Goal: Contribute content: Add original content to the website for others to see

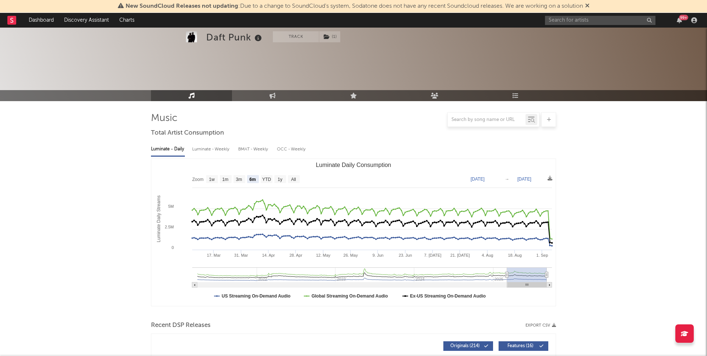
select select "6m"
click at [632, 17] on input "text" at bounding box center [600, 20] width 110 height 9
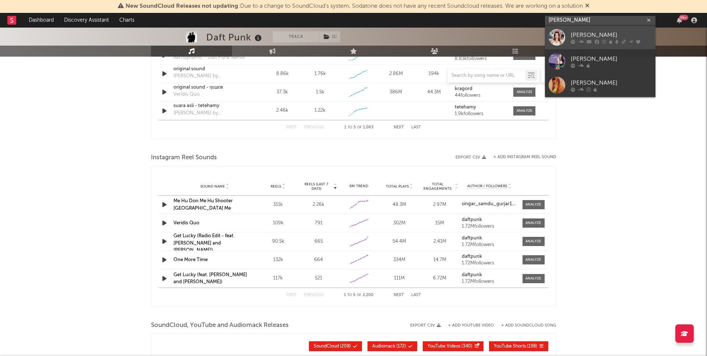
type input "[PERSON_NAME]"
click at [622, 31] on div "[PERSON_NAME]" at bounding box center [611, 35] width 81 height 9
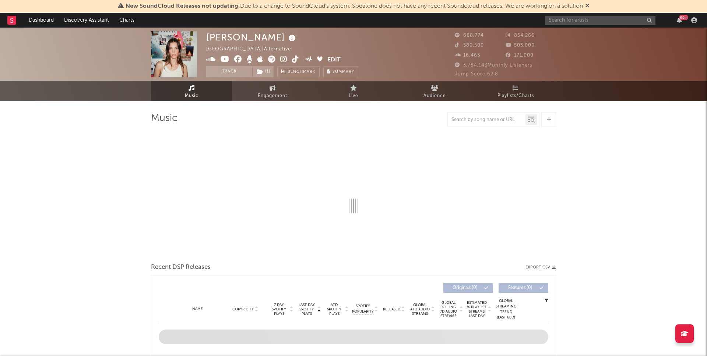
select select "6m"
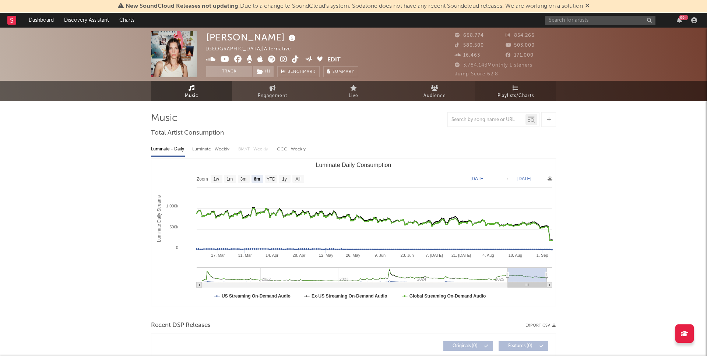
click at [529, 90] on link "Playlists/Charts" at bounding box center [515, 91] width 81 height 20
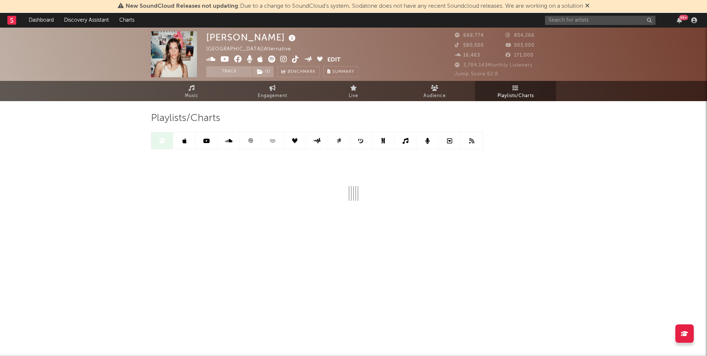
click at [254, 142] on link at bounding box center [251, 141] width 22 height 17
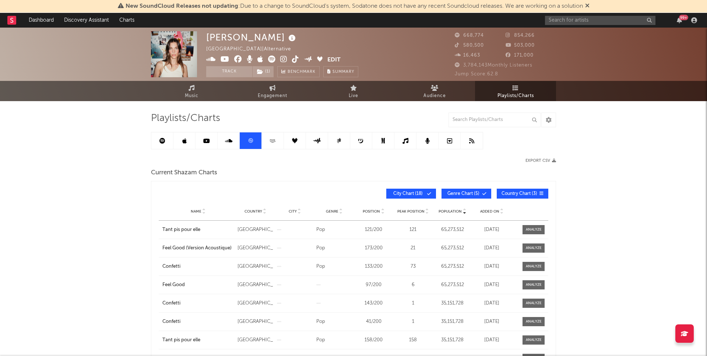
click at [487, 212] on span "Added On" at bounding box center [489, 211] width 19 height 4
click at [183, 141] on icon at bounding box center [184, 141] width 4 height 6
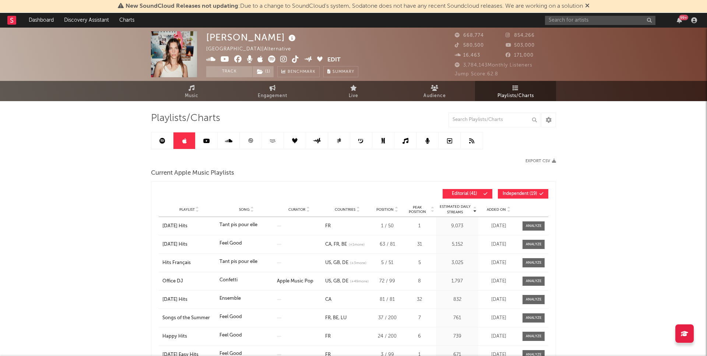
click at [165, 144] on link at bounding box center [162, 141] width 22 height 17
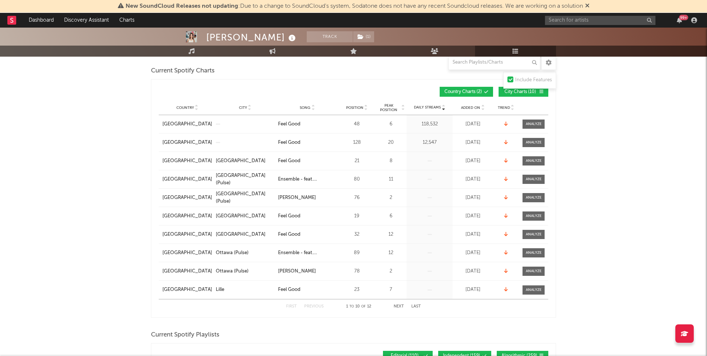
scroll to position [103, 0]
click at [474, 108] on span "Added On" at bounding box center [470, 107] width 19 height 4
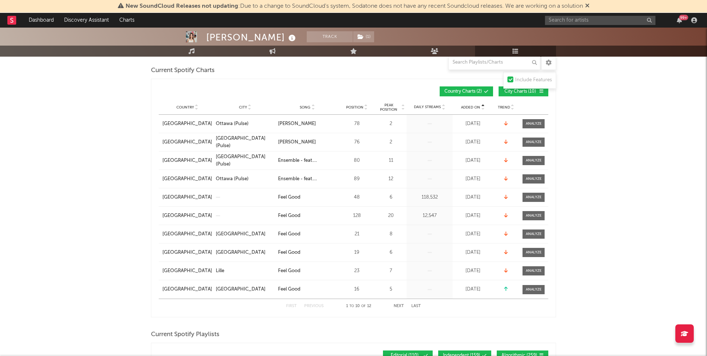
click at [474, 108] on span "Added On" at bounding box center [470, 107] width 19 height 4
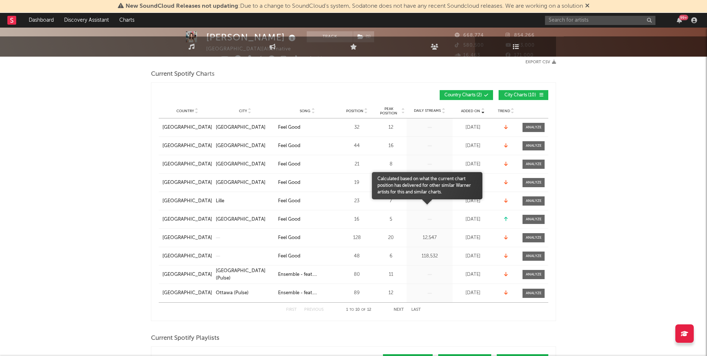
scroll to position [0, 0]
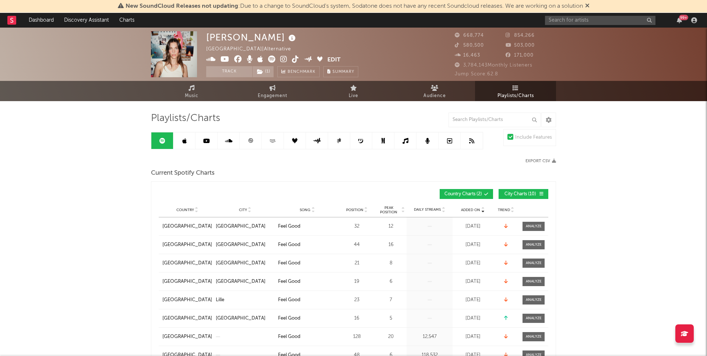
click at [180, 149] on link at bounding box center [184, 141] width 22 height 17
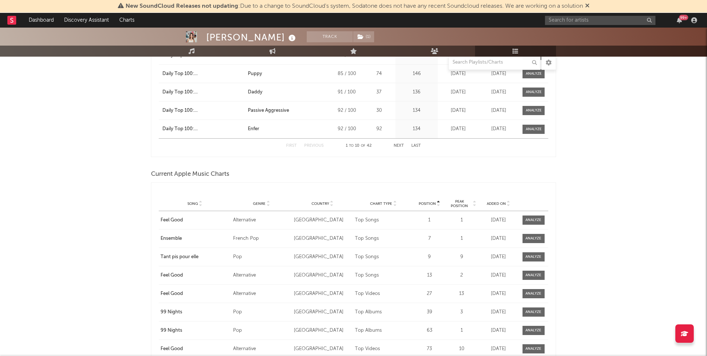
scroll to position [890, 0]
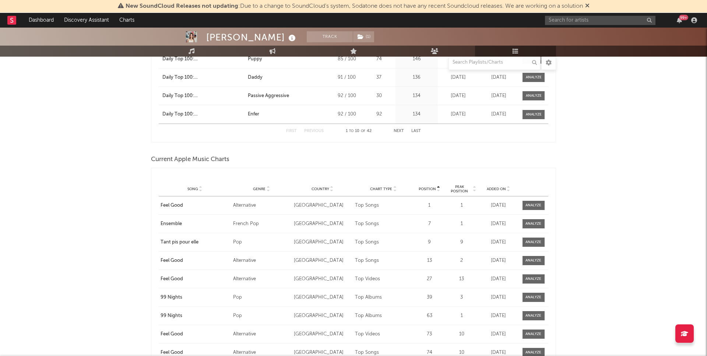
click at [501, 187] on span "Added On" at bounding box center [496, 189] width 19 height 4
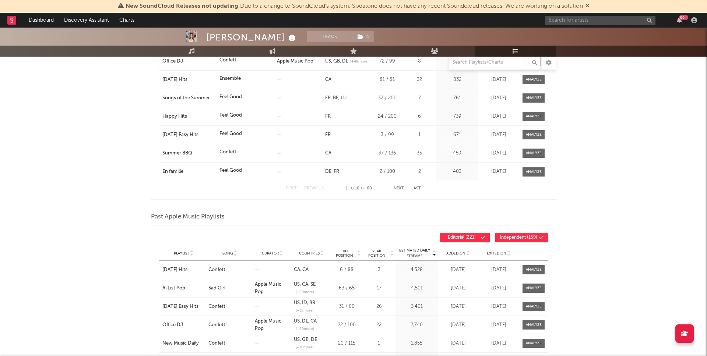
scroll to position [0, 0]
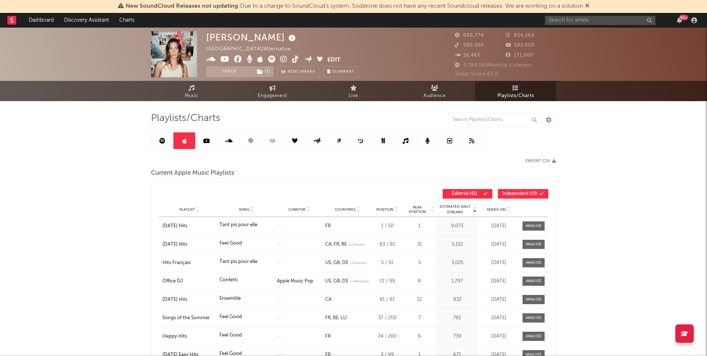
click at [162, 52] on img at bounding box center [174, 54] width 46 height 46
click at [202, 87] on link "Music" at bounding box center [191, 91] width 81 height 20
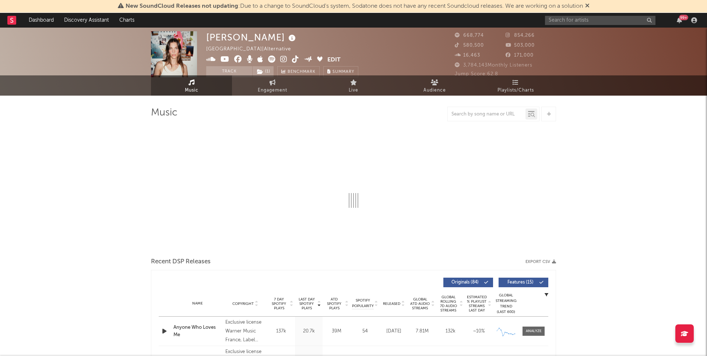
select select "6m"
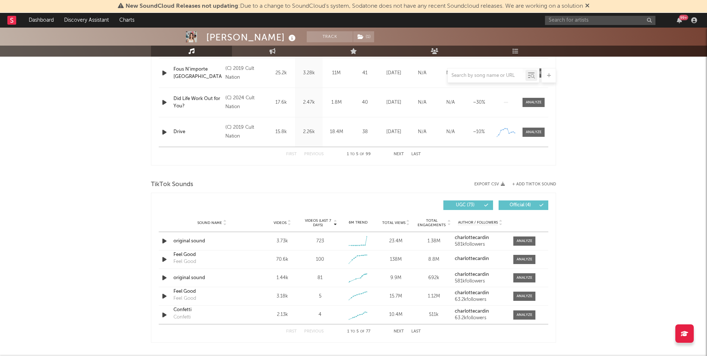
scroll to position [388, 0]
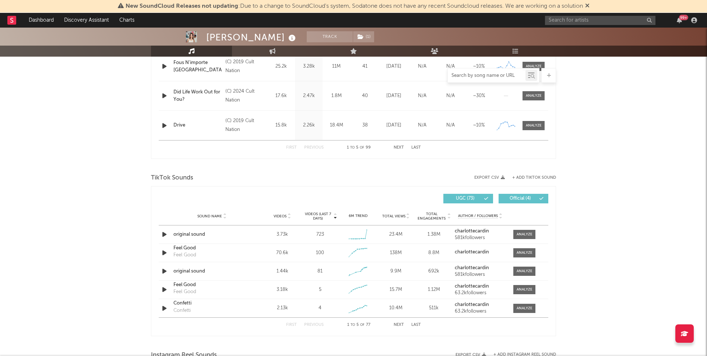
click at [489, 73] on input "text" at bounding box center [487, 76] width 78 height 6
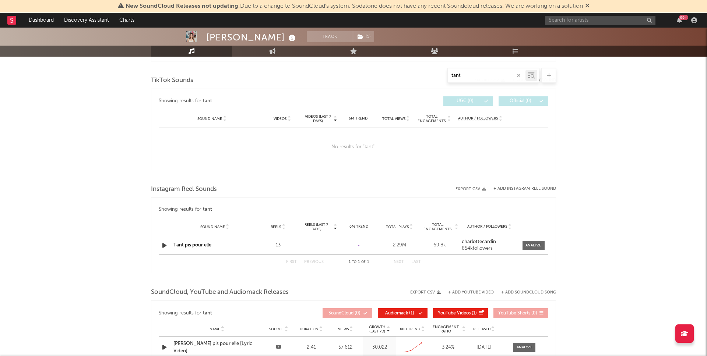
scroll to position [358, 0]
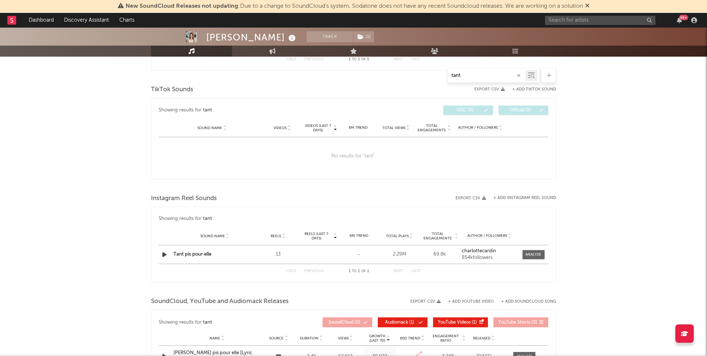
type input "tant"
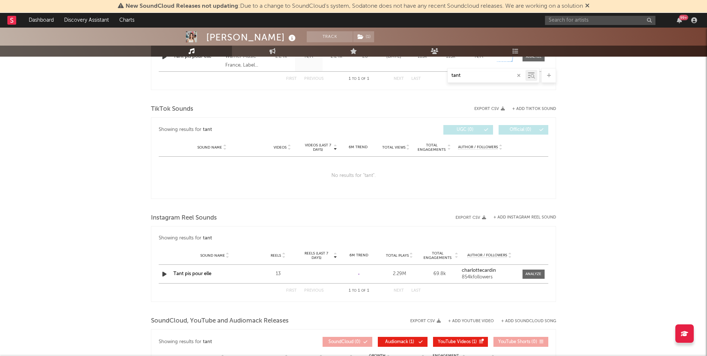
click at [517, 77] on icon "button" at bounding box center [519, 75] width 4 height 5
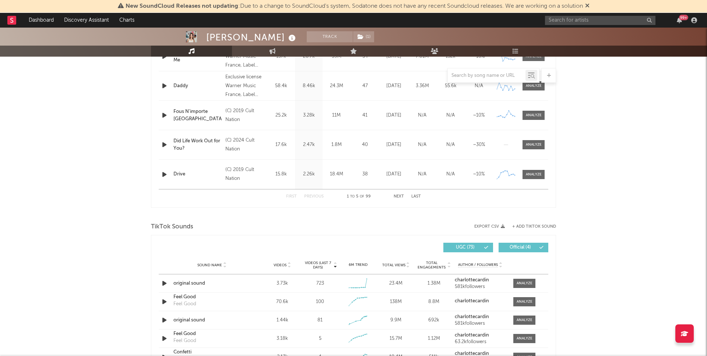
click at [526, 229] on div "TikTok Sounds" at bounding box center [353, 227] width 405 height 13
click at [526, 226] on button "+ Add TikTok Sound" at bounding box center [534, 227] width 44 height 4
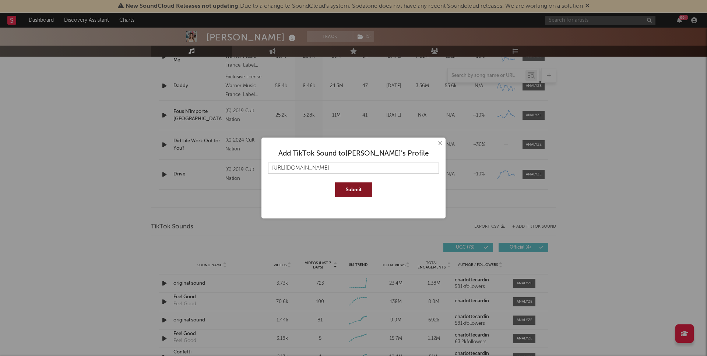
type input "[URL][DOMAIN_NAME]"
click at [359, 187] on button "Submit" at bounding box center [353, 190] width 37 height 15
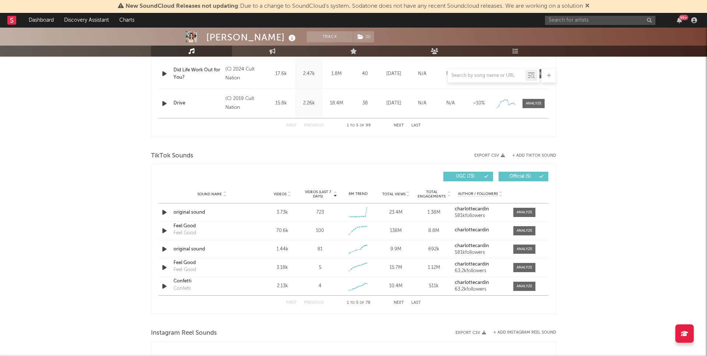
scroll to position [409, 0]
click at [482, 76] on input "text" at bounding box center [487, 76] width 78 height 6
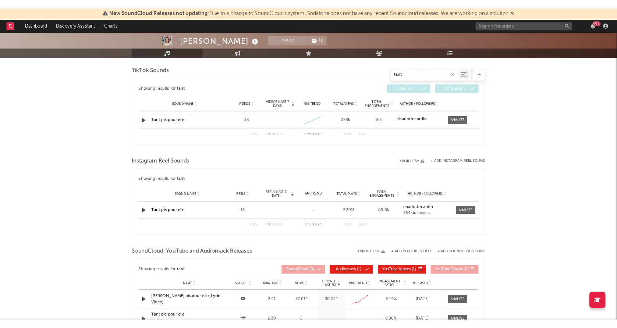
scroll to position [378, 0]
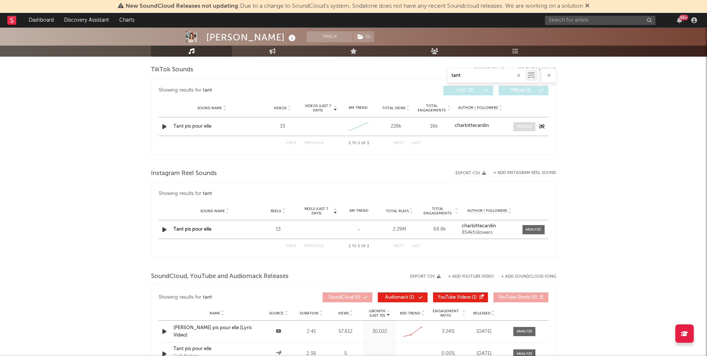
type input "tant"
click at [521, 124] on div at bounding box center [524, 127] width 16 height 6
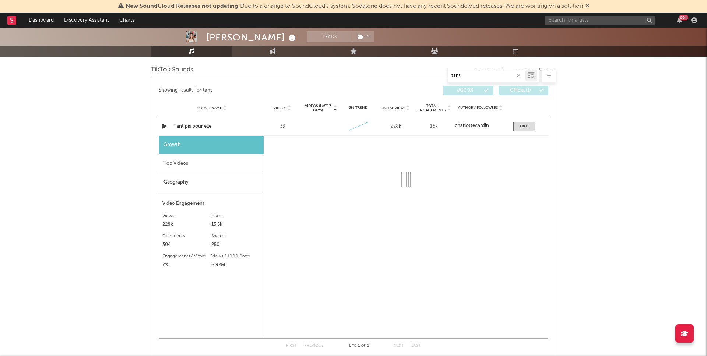
select select "1w"
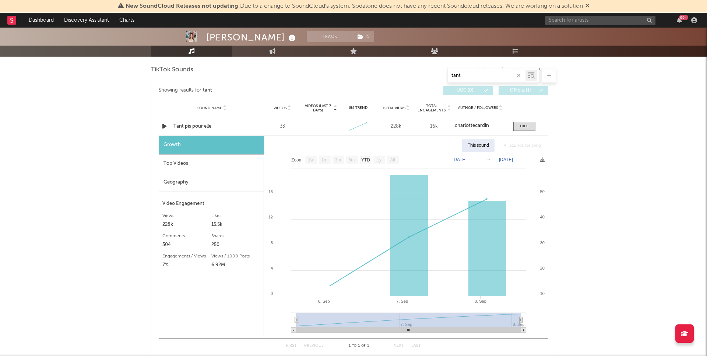
click at [227, 182] on div "Geography" at bounding box center [211, 182] width 105 height 19
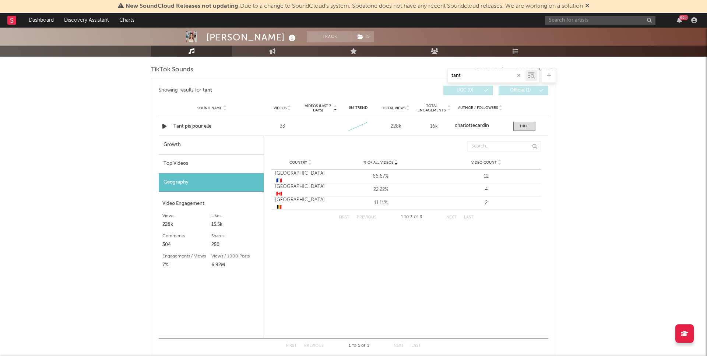
click at [227, 162] on div "Top Videos" at bounding box center [211, 164] width 105 height 19
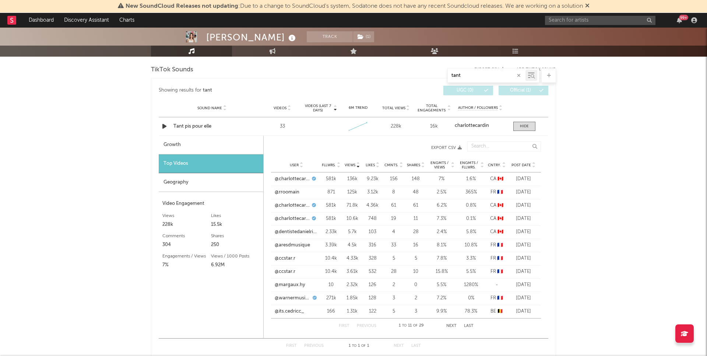
click at [521, 163] on span "Post Date" at bounding box center [521, 165] width 20 height 4
click at [306, 220] on link "@dentistedanielrioux" at bounding box center [296, 218] width 43 height 7
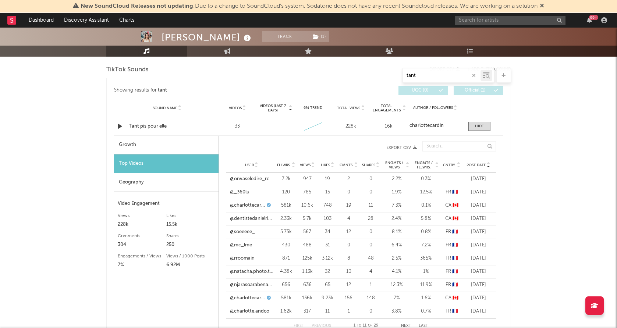
click at [74, 96] on div "[PERSON_NAME] Track ( 1 ) [GEOGRAPHIC_DATA] | Alternative Edit Track ( 1 ) Benc…" at bounding box center [308, 146] width 617 height 992
click at [576, 112] on div "[PERSON_NAME] Track ( 1 ) [GEOGRAPHIC_DATA] | Alternative Edit Track ( 1 ) Benc…" at bounding box center [308, 146] width 617 height 992
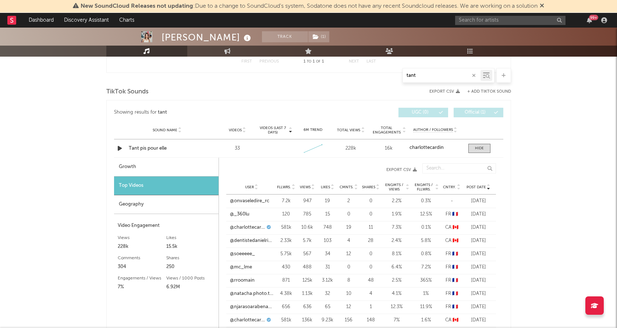
scroll to position [357, 0]
click at [76, 116] on div "[PERSON_NAME] Track ( 1 ) [GEOGRAPHIC_DATA] | Alternative Edit Track ( 1 ) Benc…" at bounding box center [308, 167] width 617 height 992
